Goal: Contribute content

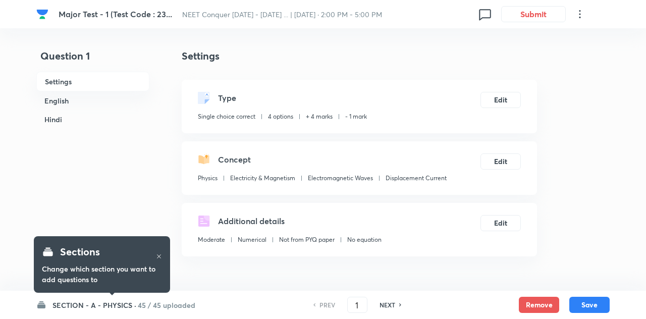
checkbox input "true"
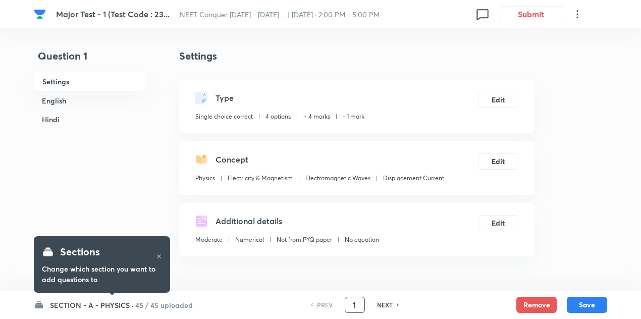
click at [357, 301] on input "1" at bounding box center [354, 305] width 19 height 18
type input "84"
checkbox input "false"
checkbox input "true"
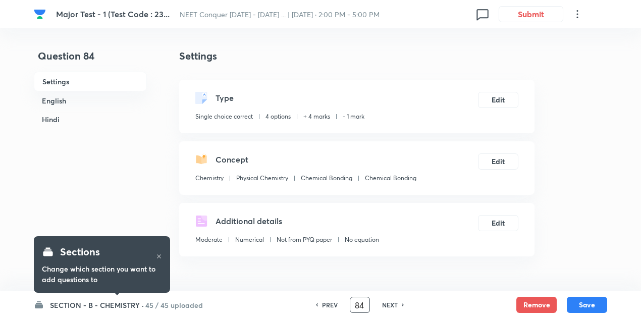
checkbox input "true"
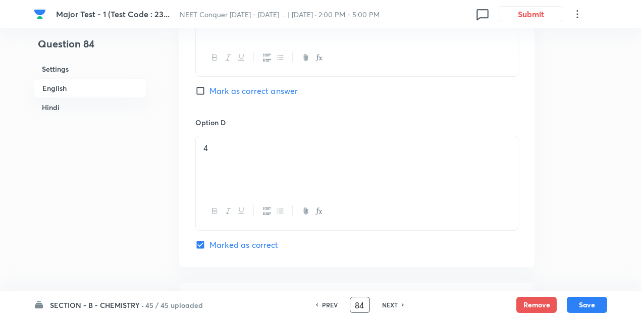
scroll to position [954, 0]
click at [364, 306] on input "84" at bounding box center [359, 305] width 19 height 18
type input "82"
checkbox input "false"
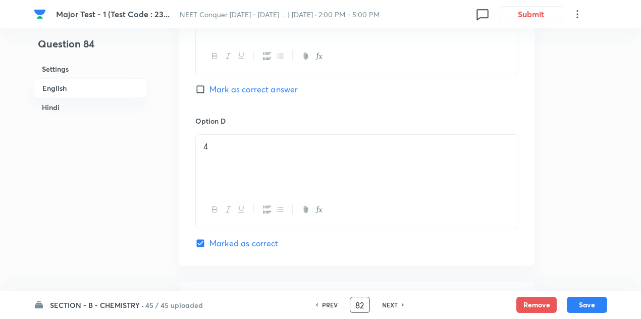
checkbox input "true"
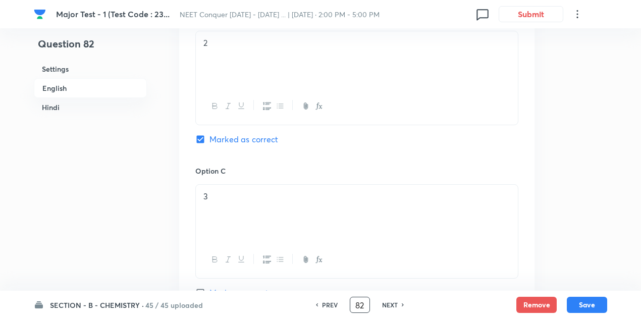
scroll to position [719, 0]
click at [365, 309] on input "82" at bounding box center [359, 305] width 19 height 18
type input "8"
type input "132"
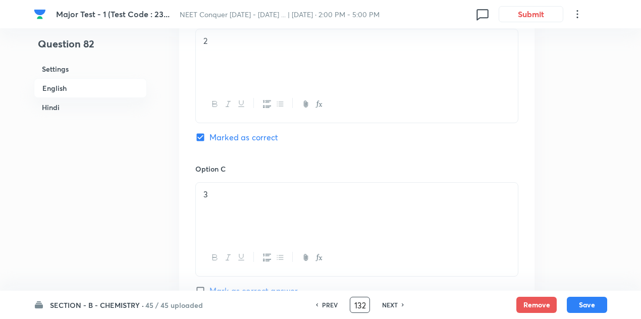
checkbox input "false"
checkbox input "true"
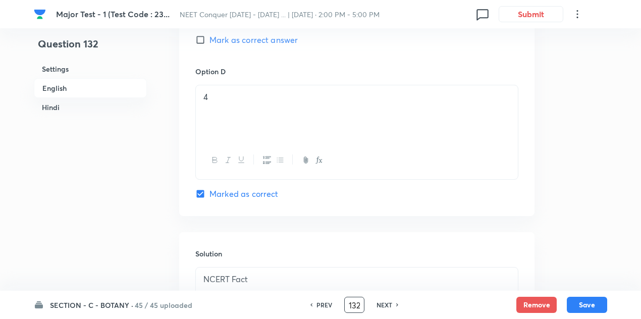
scroll to position [1017, 0]
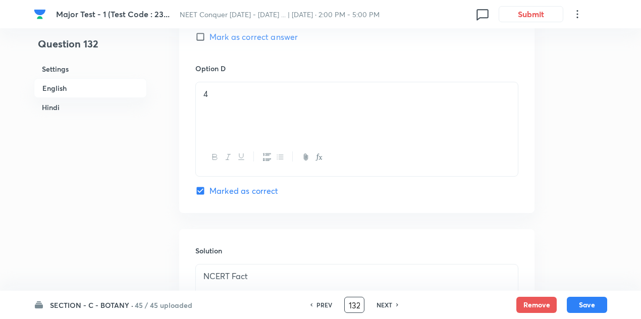
click at [355, 308] on input "132" at bounding box center [354, 305] width 19 height 18
type input "122"
checkbox input "false"
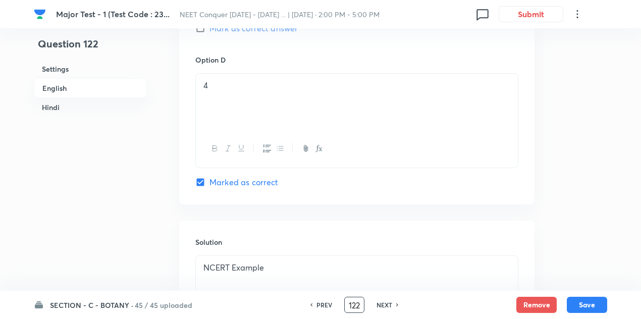
checkbox input "true"
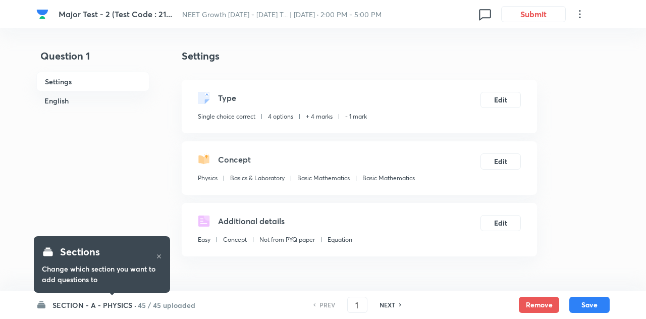
checkbox input "true"
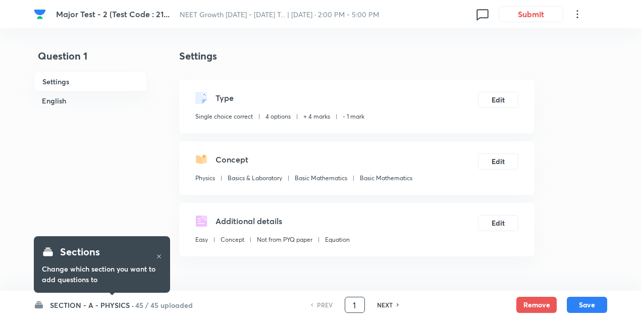
click at [355, 309] on input "1" at bounding box center [354, 305] width 19 height 18
type input "43"
checkbox input "false"
checkbox input "true"
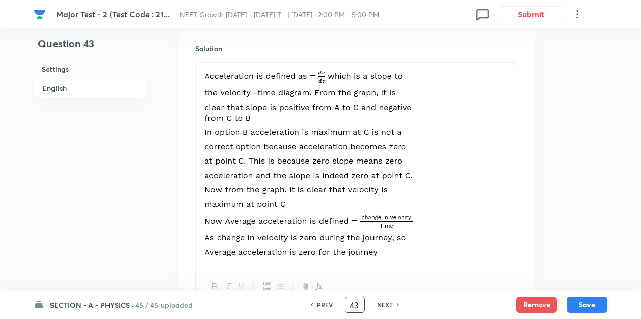
scroll to position [981, 0]
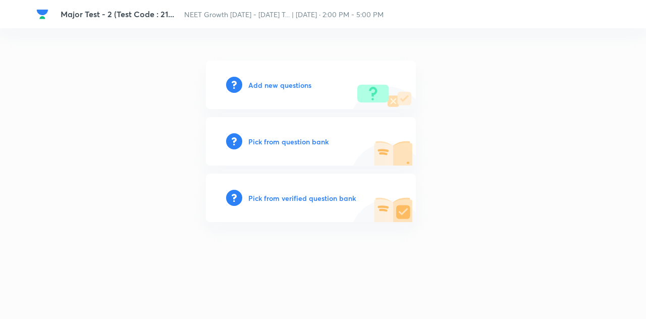
click at [287, 88] on h6 "Add new questions" at bounding box center [279, 85] width 63 height 11
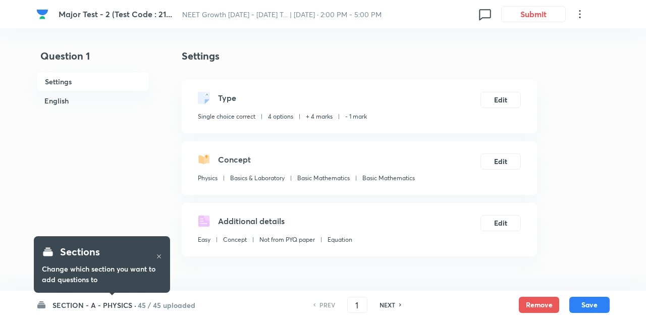
checkbox input "true"
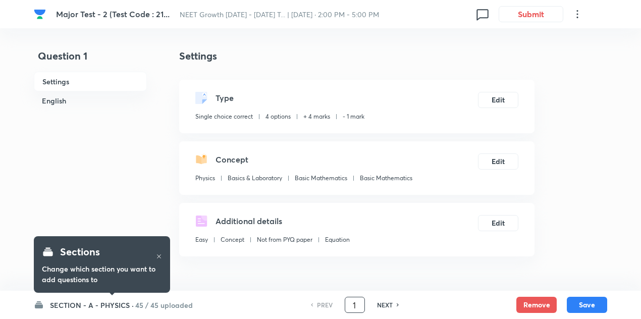
click at [357, 306] on input "1" at bounding box center [354, 305] width 19 height 18
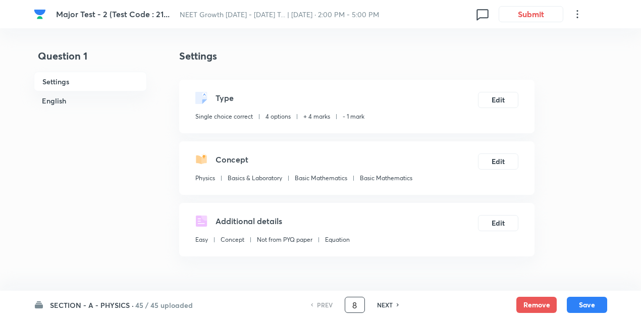
type input "8"
checkbox input "false"
checkbox input "true"
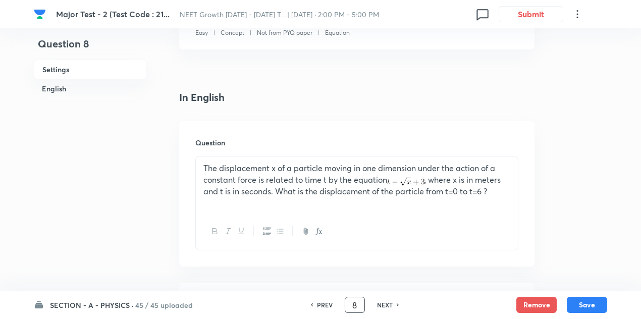
scroll to position [223, 0]
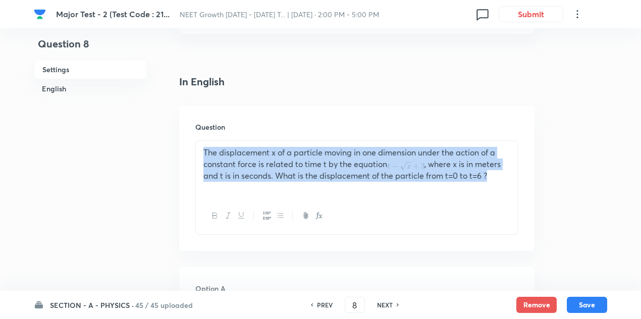
drag, startPoint x: 499, startPoint y: 176, endPoint x: 156, endPoint y: 154, distance: 344.6
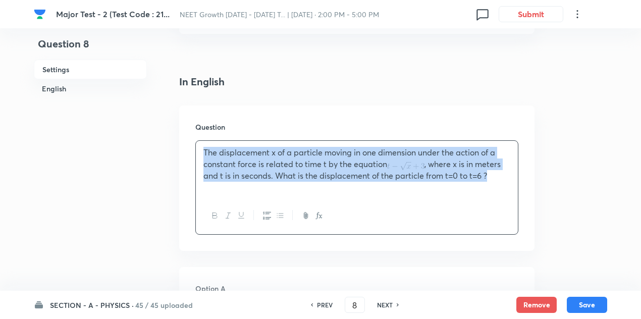
copy p "The displacement x of a particle moving in one dimension under the action of a …"
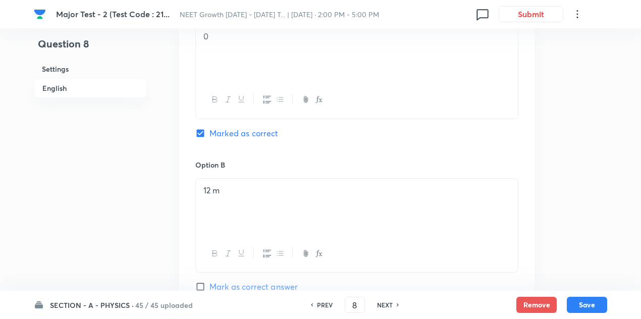
scroll to position [484, 0]
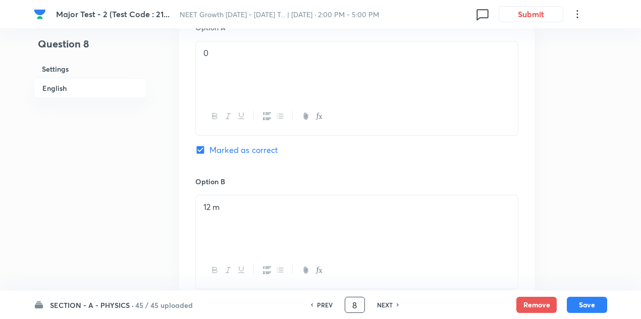
click at [357, 306] on input "8" at bounding box center [354, 305] width 19 height 18
type input "15"
checkbox input "false"
checkbox input "true"
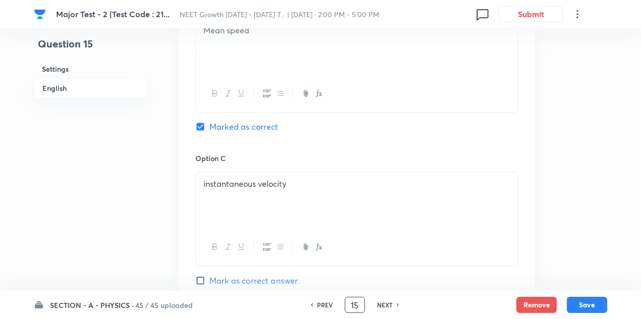
scroll to position [584, 0]
